Goal: Task Accomplishment & Management: Complete application form

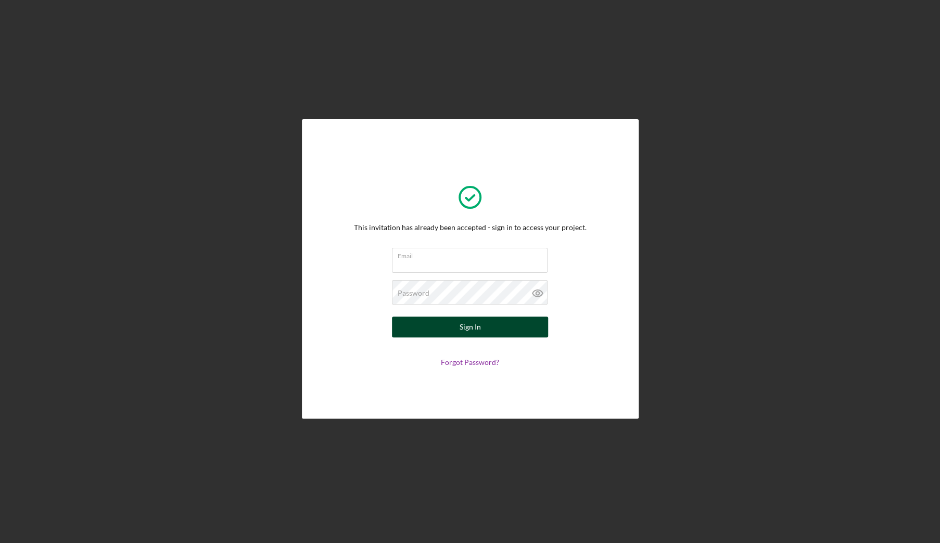
type input "[EMAIL_ADDRESS][DOMAIN_NAME]"
click at [420, 334] on button "Sign In" at bounding box center [470, 326] width 156 height 21
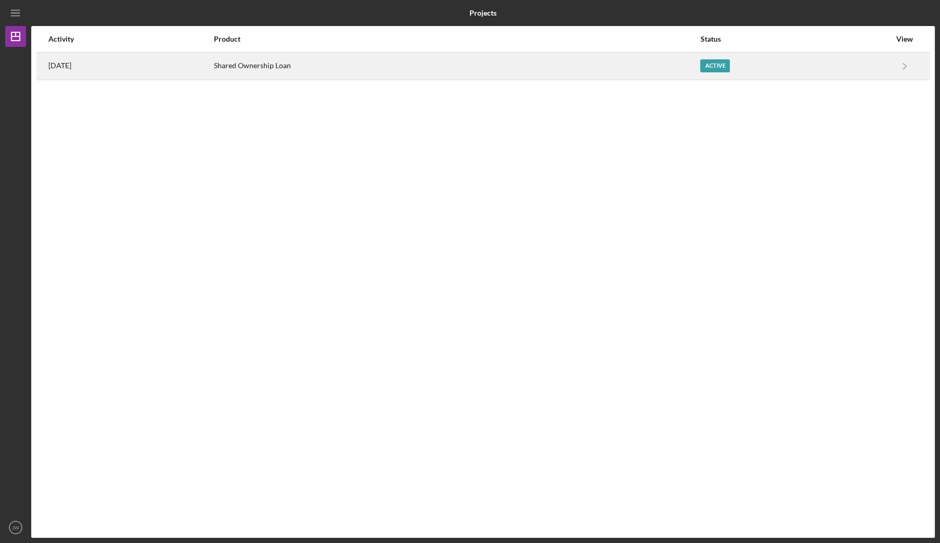
click at [729, 60] on div "Active" at bounding box center [715, 65] width 30 height 13
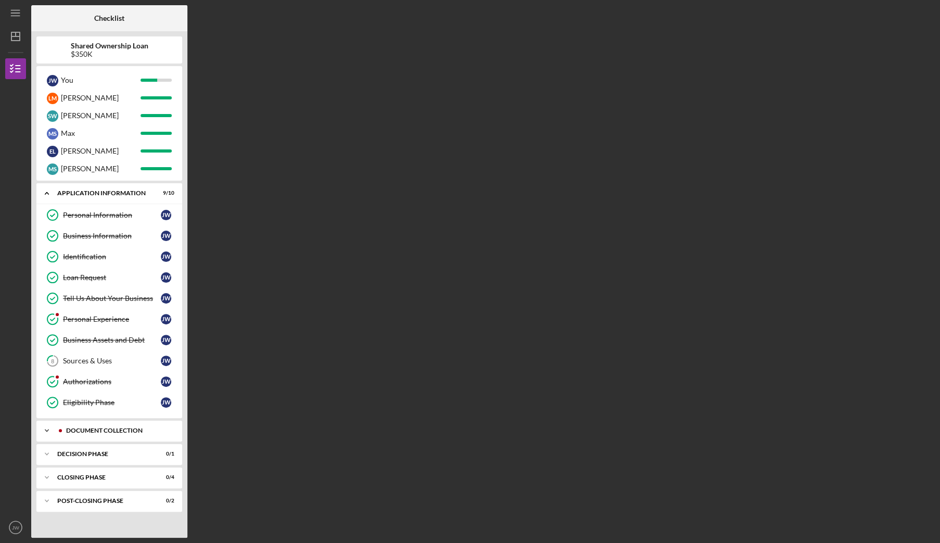
click at [116, 431] on div "Icon/Expander Document Collection 5 / 9" at bounding box center [109, 430] width 146 height 21
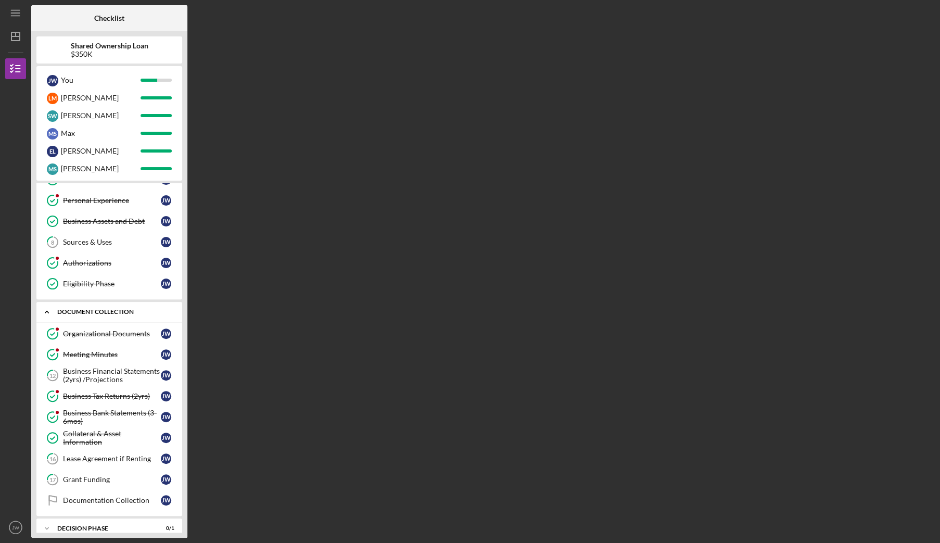
scroll to position [173, 0]
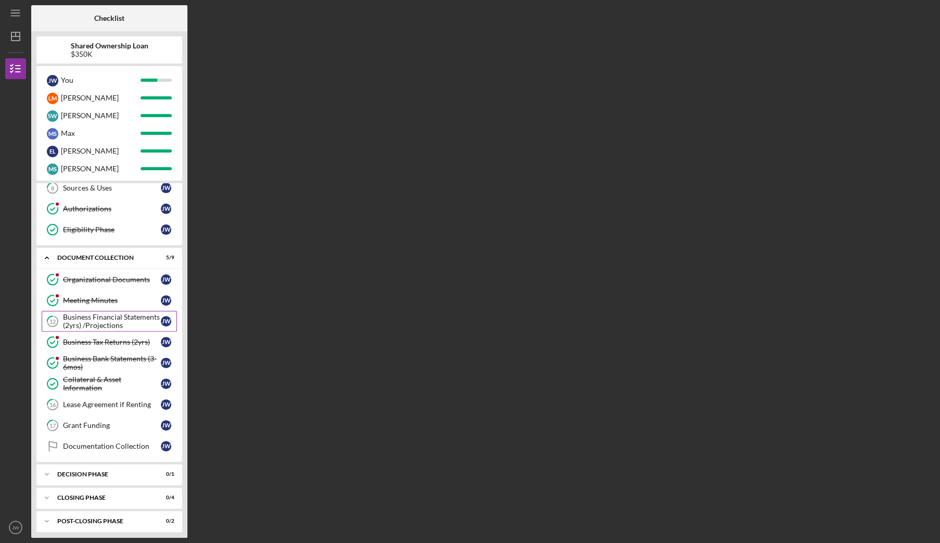
click at [112, 322] on div "Business Financial Statements (2yrs) /Projections" at bounding box center [112, 321] width 98 height 17
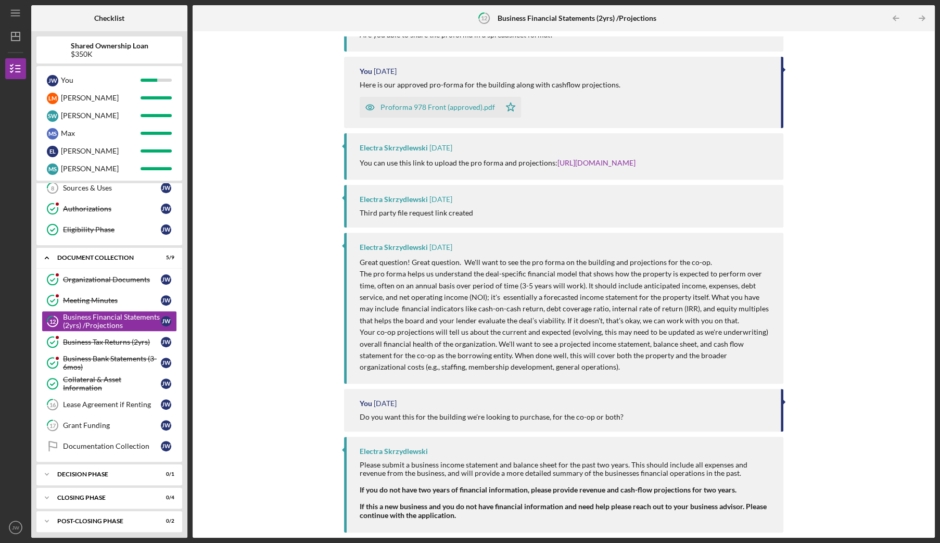
scroll to position [166, 0]
click at [88, 358] on div "Business Bank Statements (3-6mos)" at bounding box center [112, 362] width 98 height 17
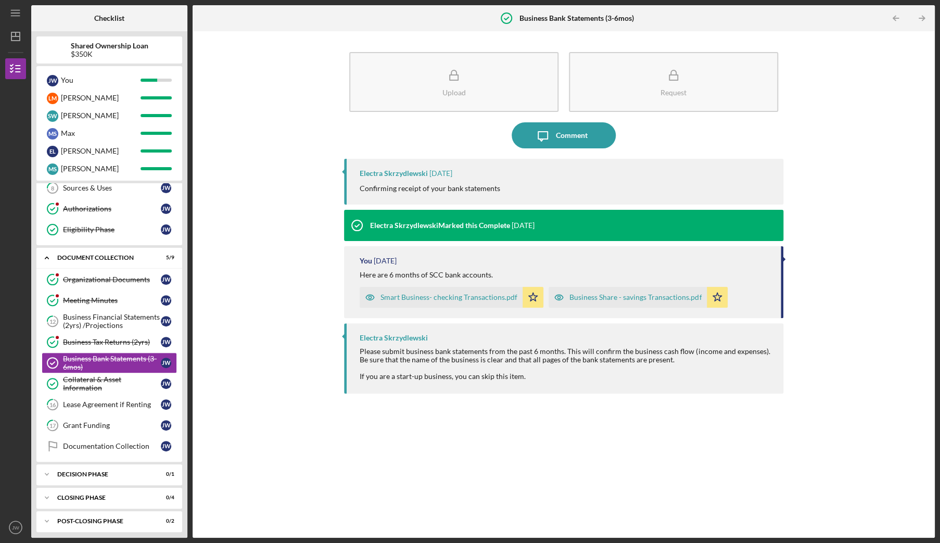
click at [444, 294] on div "Smart Business- checking Transactions.pdf" at bounding box center [448, 297] width 137 height 8
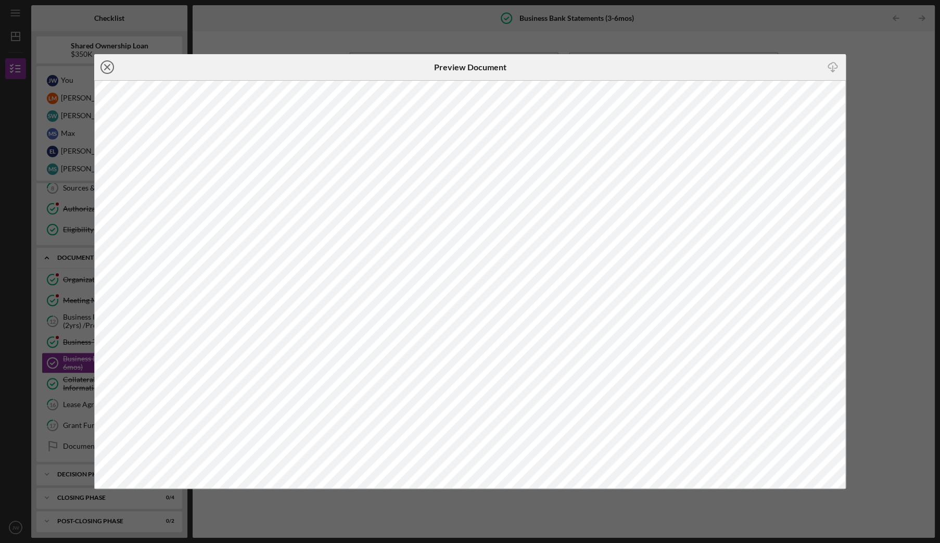
click at [110, 65] on icon "Icon/Close" at bounding box center [107, 67] width 26 height 26
